Goal: Task Accomplishment & Management: Complete application form

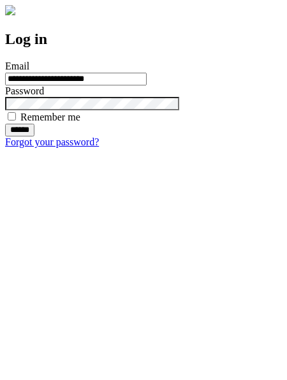
type input "**********"
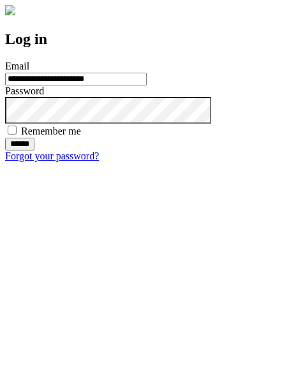
click at [34, 151] on input "******" at bounding box center [19, 144] width 29 height 13
